Goal: Navigation & Orientation: Find specific page/section

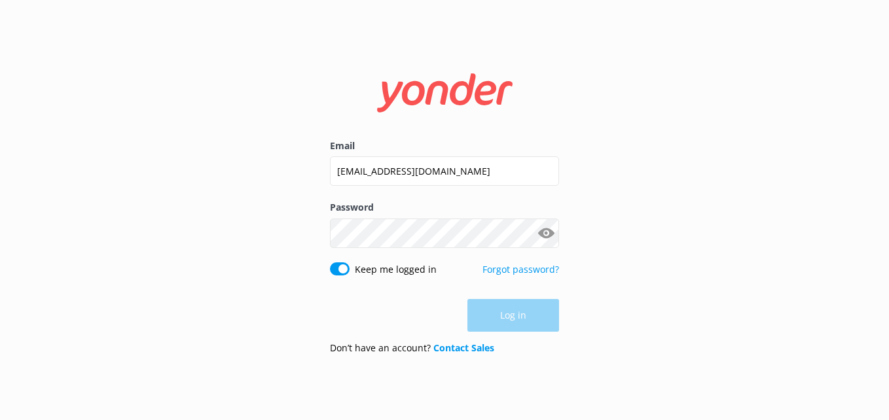
click at [515, 325] on button "Log in" at bounding box center [514, 315] width 92 height 33
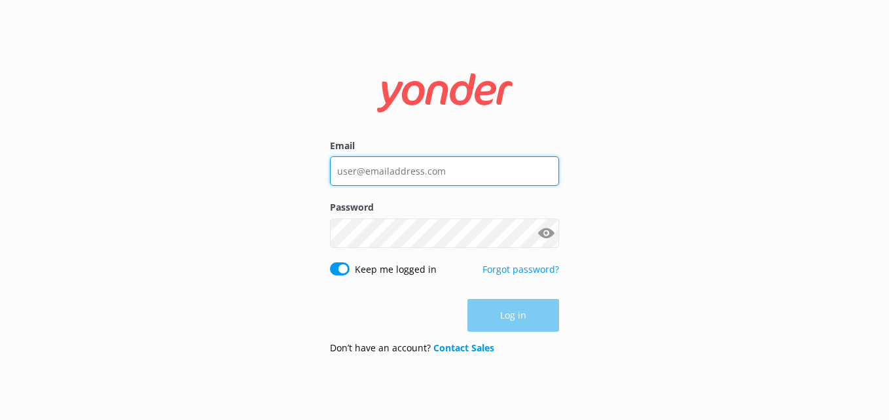
type input "[EMAIL_ADDRESS][DOMAIN_NAME]"
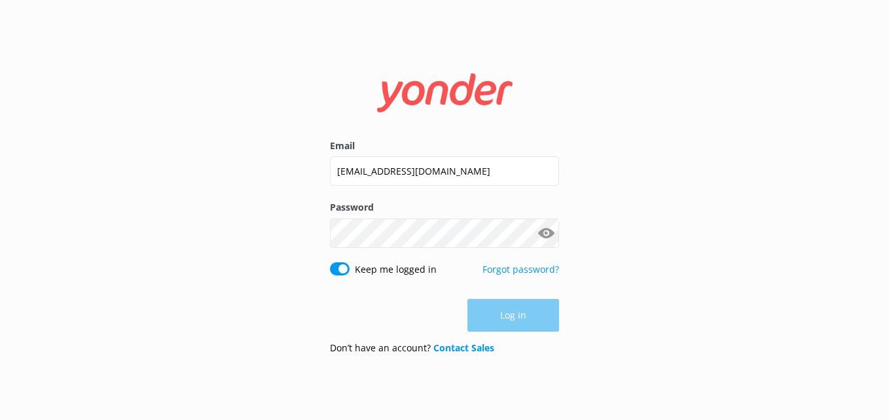
click at [549, 225] on button "Show password" at bounding box center [546, 233] width 26 height 26
click at [499, 311] on button "Log in" at bounding box center [514, 316] width 92 height 33
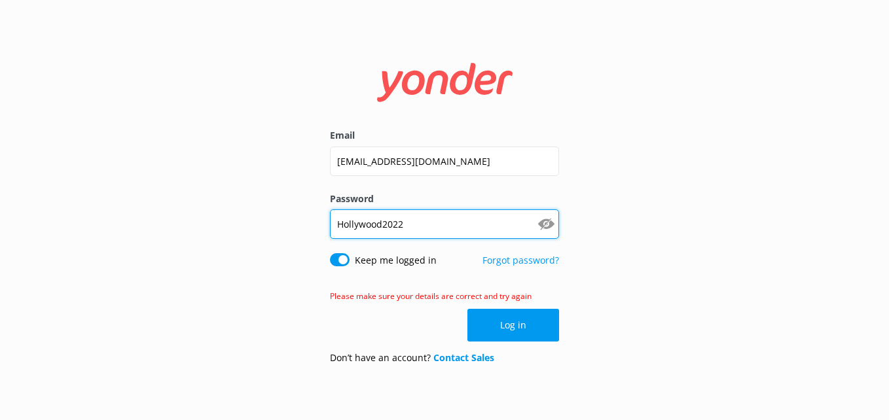
click at [430, 226] on input "Hollywood2022" at bounding box center [444, 224] width 229 height 29
type input "H"
type input "Loveyourself7"
click button "Log in" at bounding box center [514, 325] width 92 height 33
click at [447, 229] on input "Loveyourself7" at bounding box center [444, 224] width 229 height 29
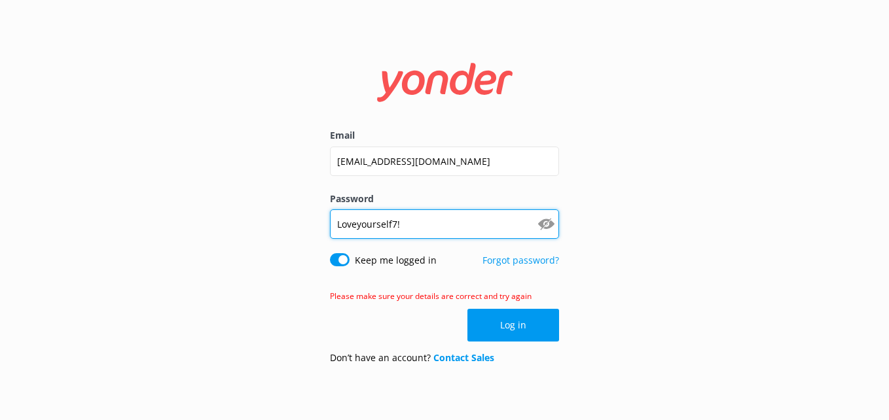
type input "Loveyourself7!"
click button "Log in" at bounding box center [514, 325] width 92 height 33
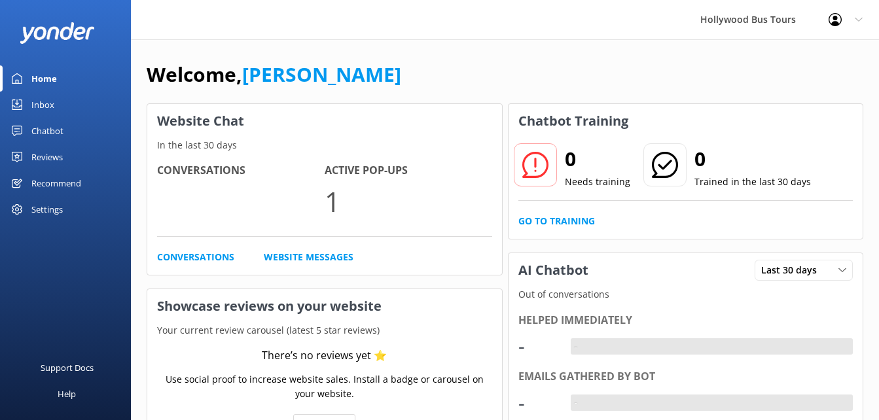
click at [56, 101] on link "Inbox" at bounding box center [65, 105] width 131 height 26
